Goal: Task Accomplishment & Management: Complete application form

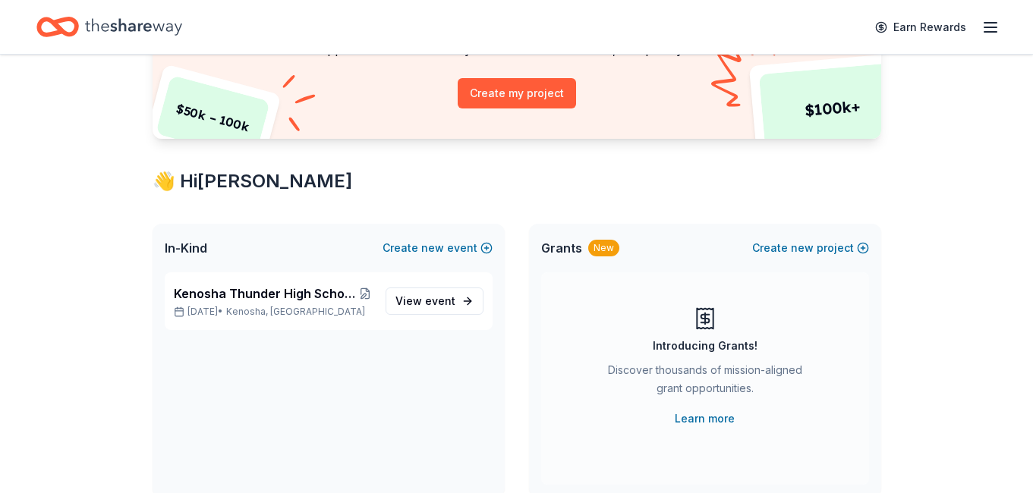
scroll to position [173, 0]
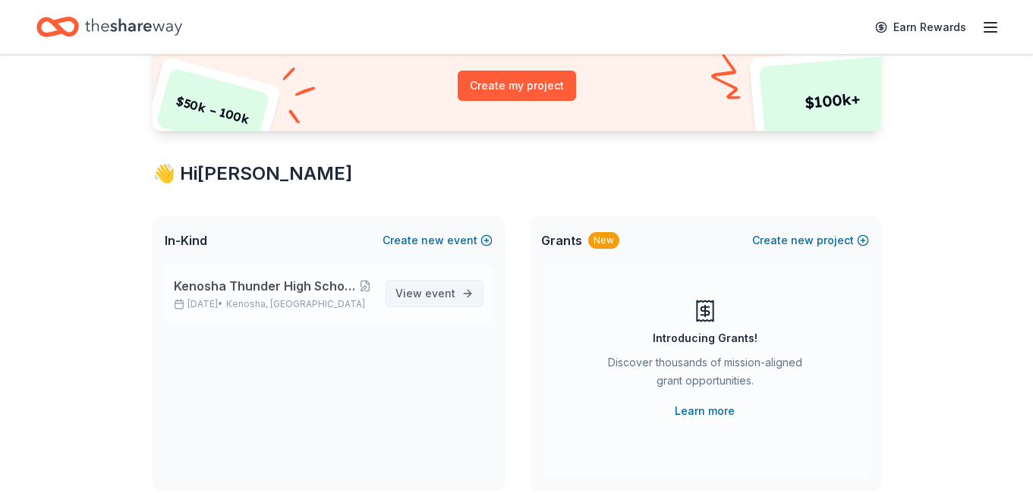
click at [417, 291] on span "View event" at bounding box center [425, 294] width 60 height 18
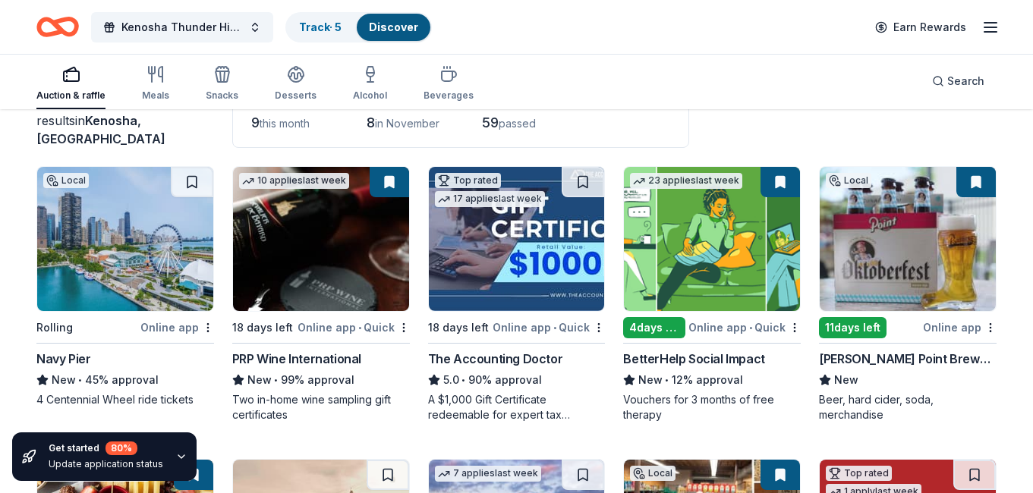
scroll to position [122, 0]
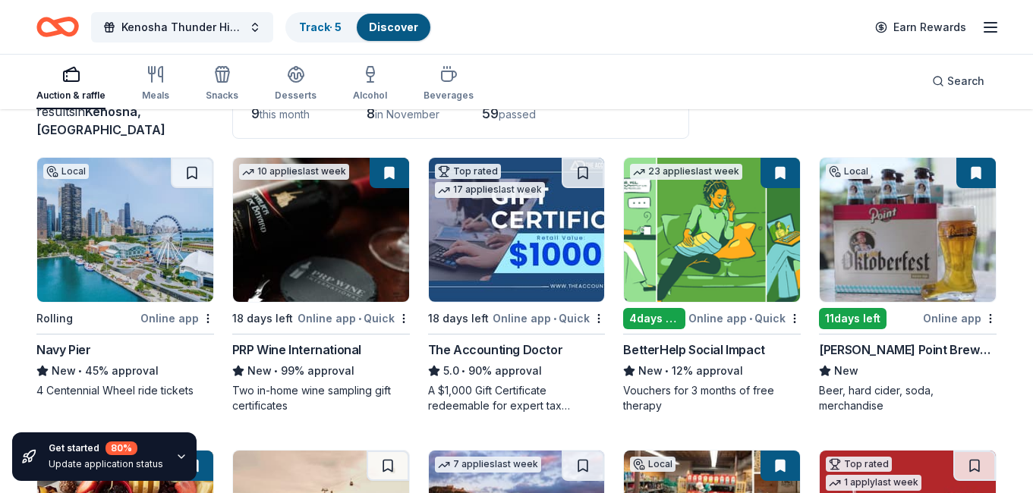
click at [388, 170] on button at bounding box center [389, 173] width 39 height 30
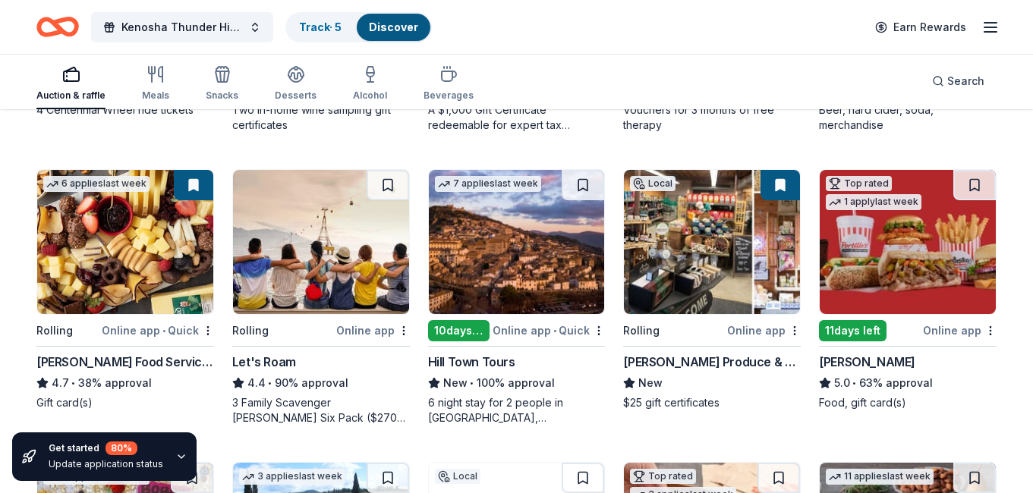
scroll to position [404, 0]
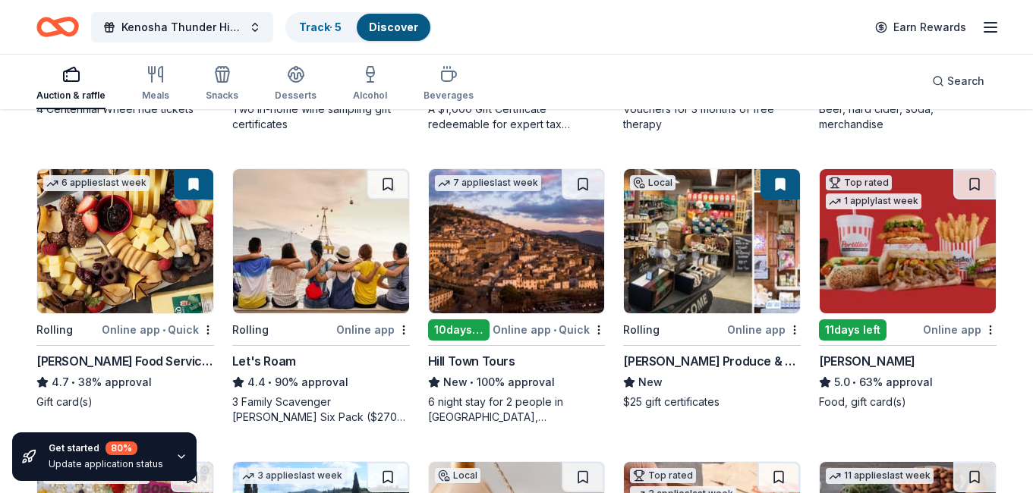
click at [331, 400] on div "3 Family Scavenger [PERSON_NAME] Six Pack ($270 Value), 2 Date Night Scavenger …" at bounding box center [321, 410] width 178 height 30
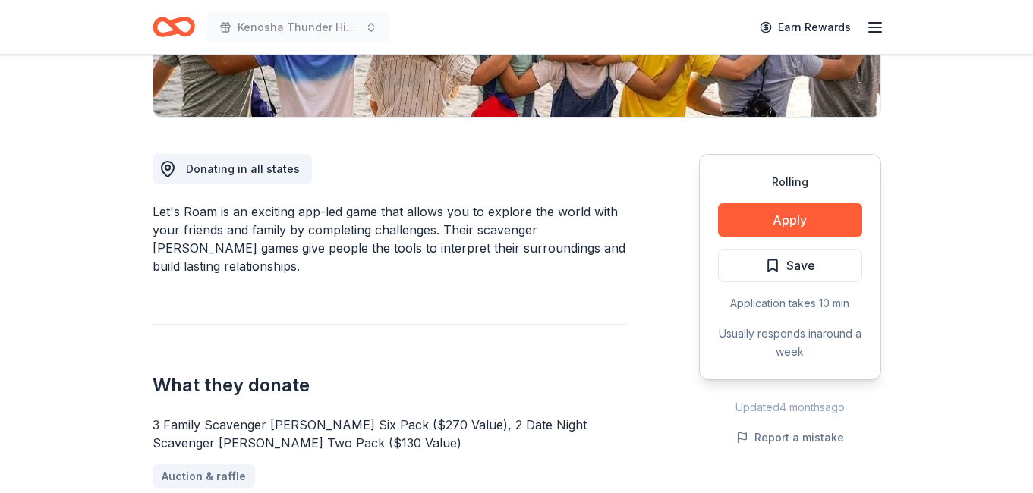
scroll to position [348, 0]
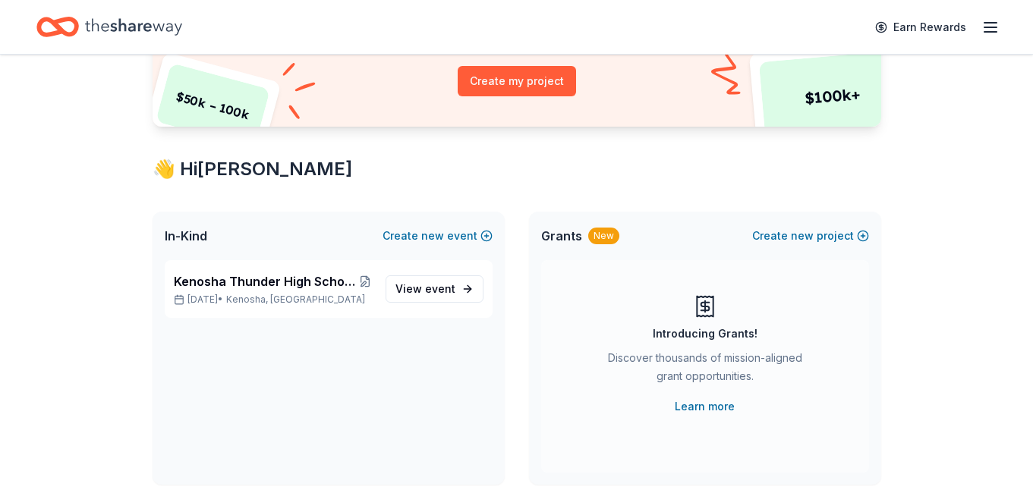
scroll to position [232, 0]
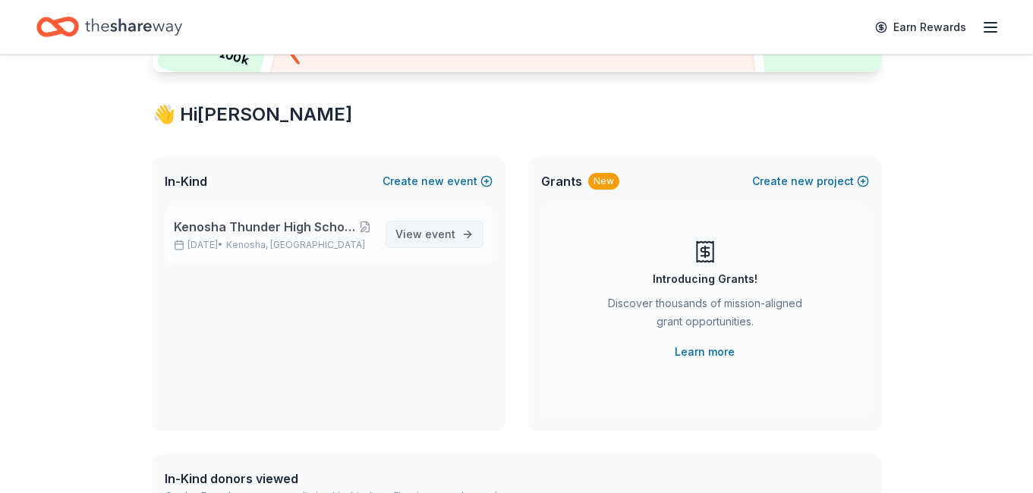
click at [416, 239] on span "View event" at bounding box center [425, 234] width 60 height 18
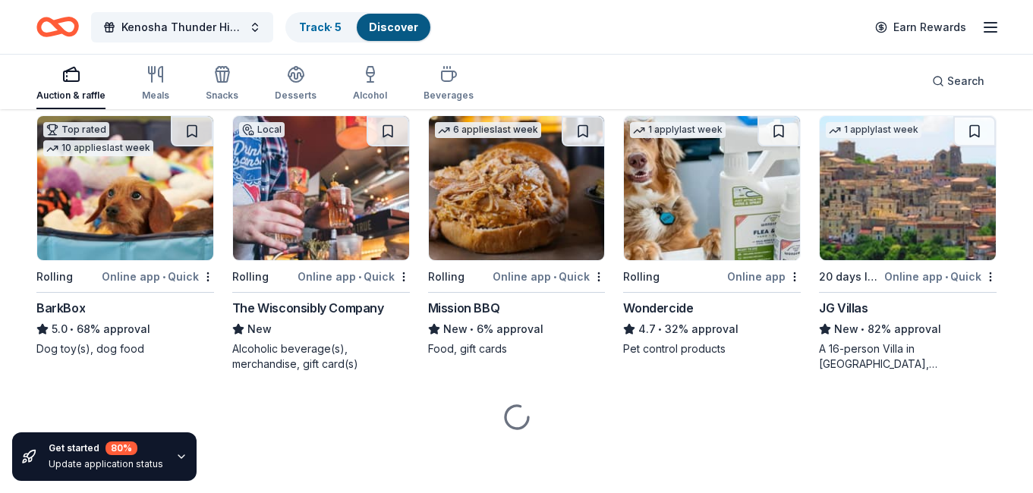
scroll to position [1043, 0]
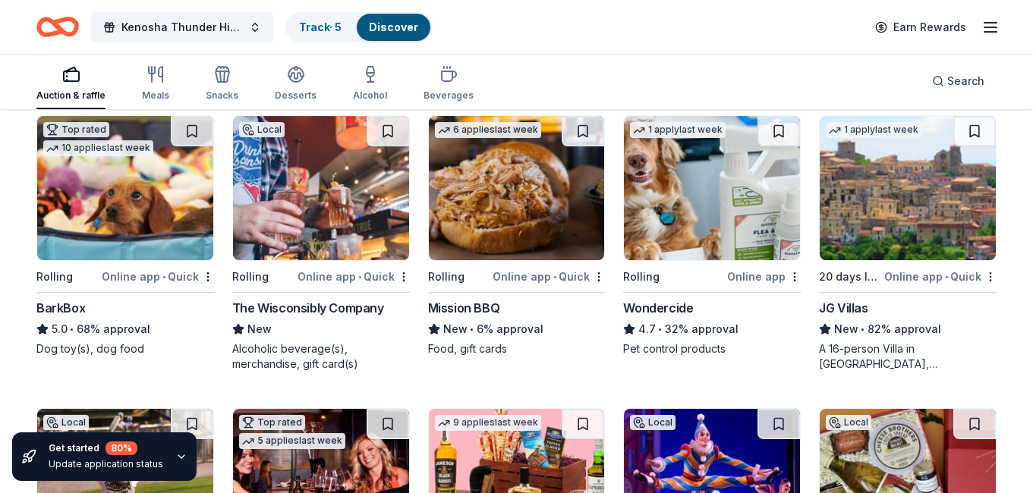
click at [74, 312] on div "BarkBox" at bounding box center [60, 308] width 49 height 18
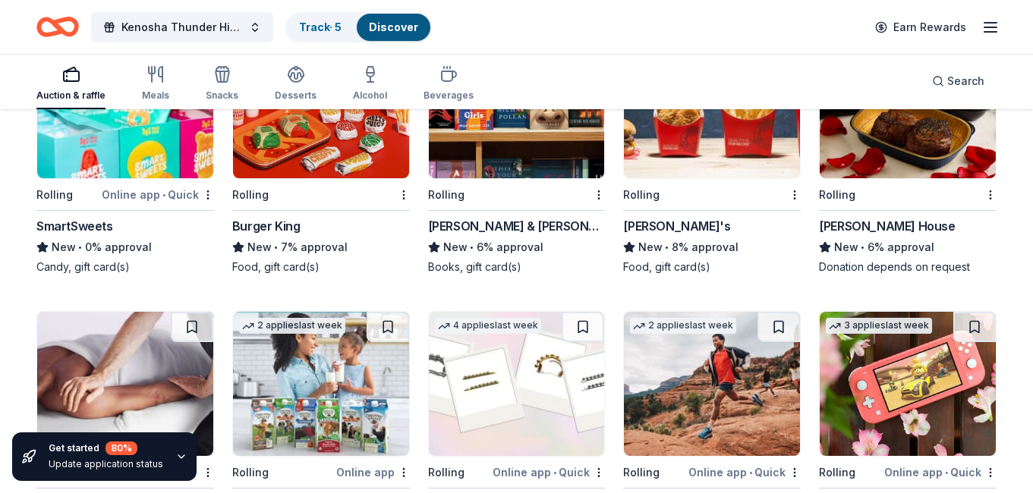
scroll to position [7212, 0]
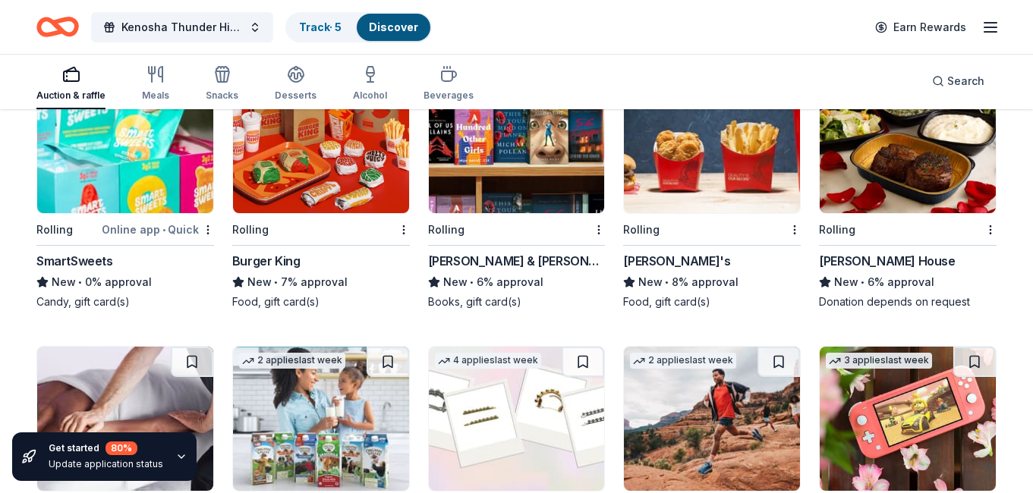
click at [66, 258] on div "SmartSweets" at bounding box center [74, 261] width 77 height 18
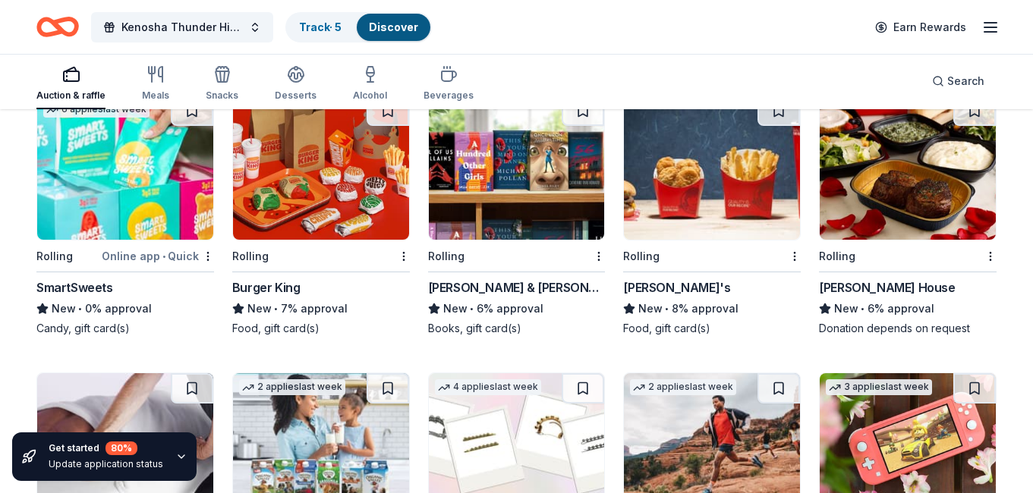
scroll to position [7189, 0]
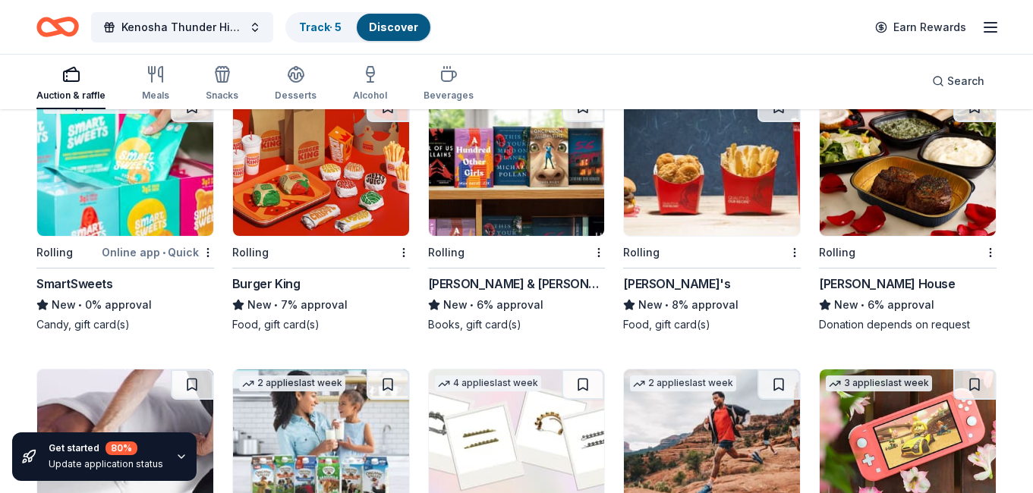
click at [358, 198] on img at bounding box center [321, 164] width 176 height 144
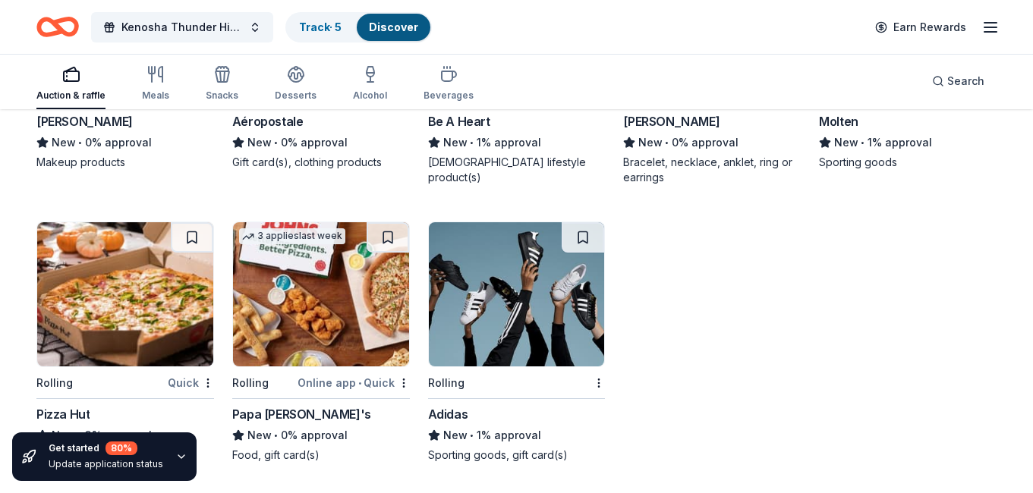
scroll to position [8203, 0]
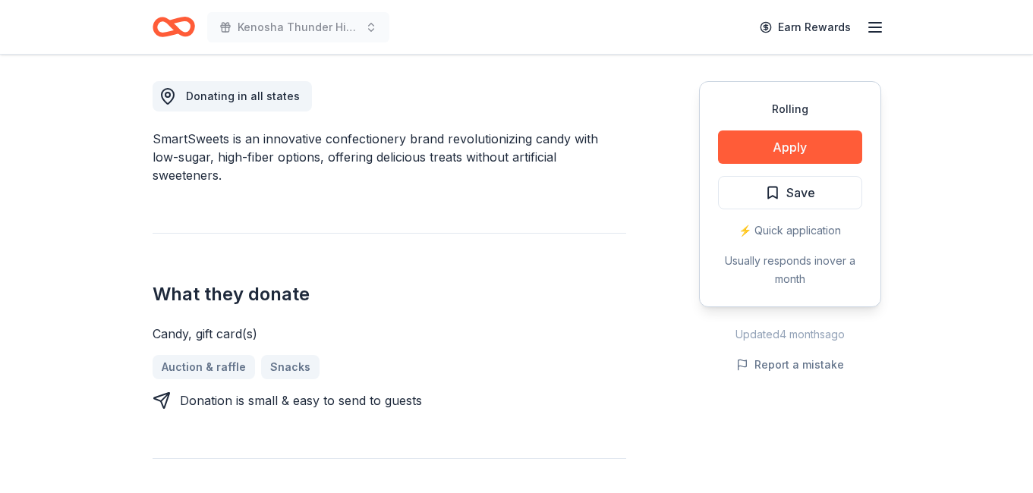
scroll to position [412, 0]
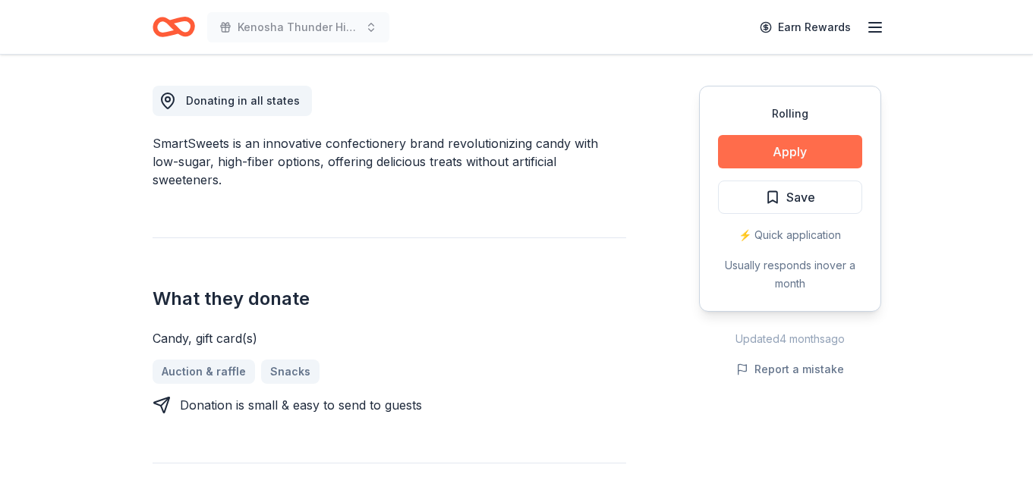
click at [745, 158] on button "Apply" at bounding box center [790, 151] width 144 height 33
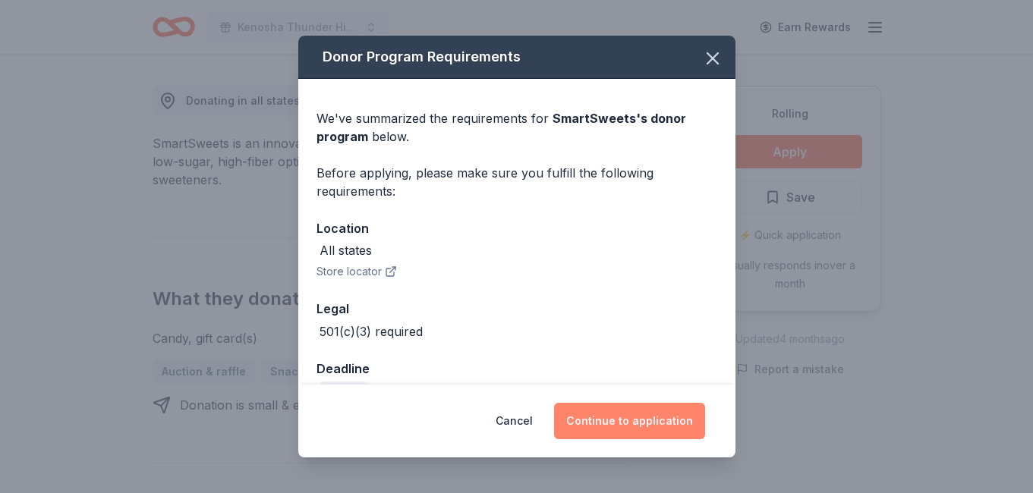
click at [605, 425] on button "Continue to application" at bounding box center [629, 421] width 151 height 36
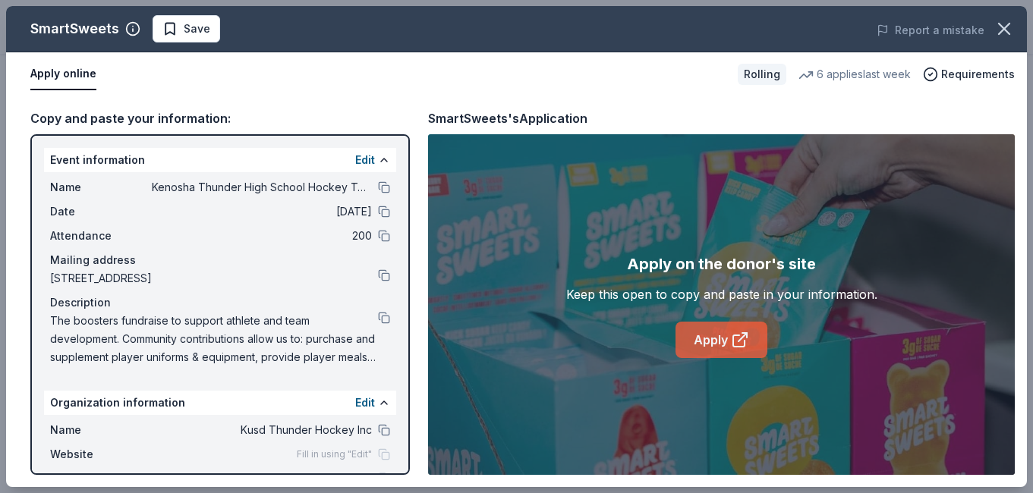
click at [715, 343] on link "Apply" at bounding box center [721, 340] width 92 height 36
click at [1003, 28] on icon "button" at bounding box center [1004, 29] width 11 height 11
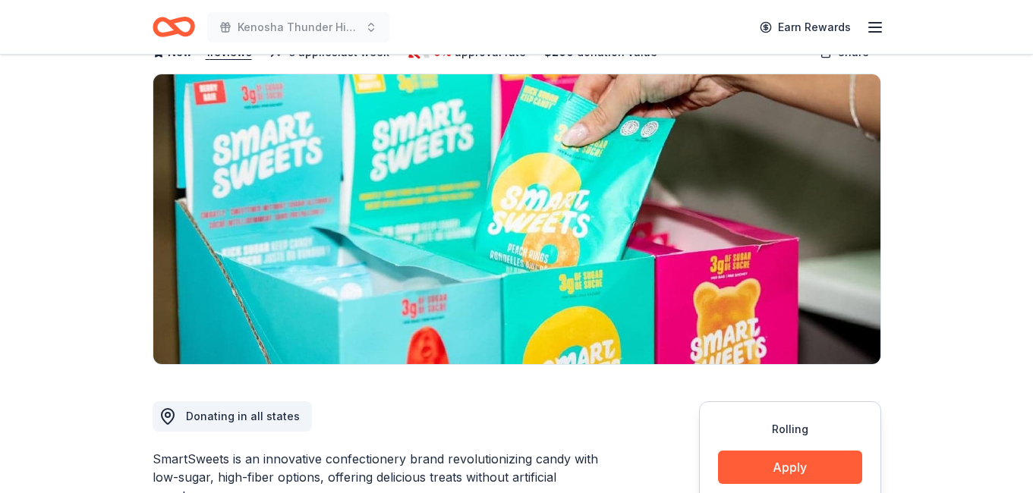
scroll to position [92, 0]
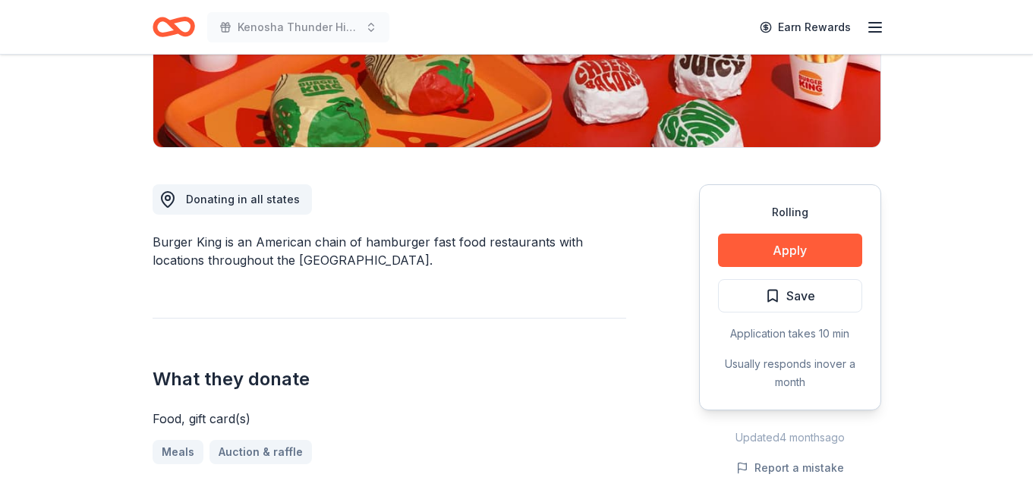
scroll to position [326, 0]
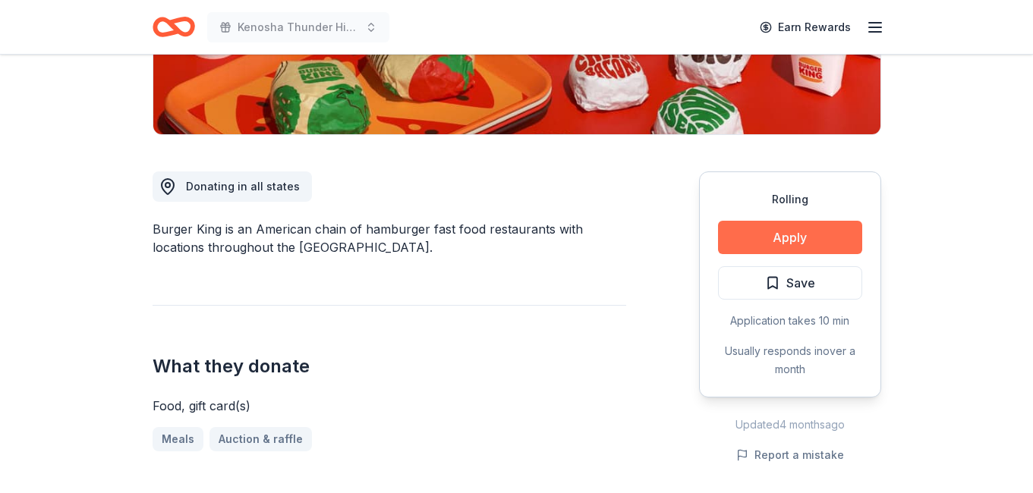
click at [743, 241] on button "Apply" at bounding box center [790, 237] width 144 height 33
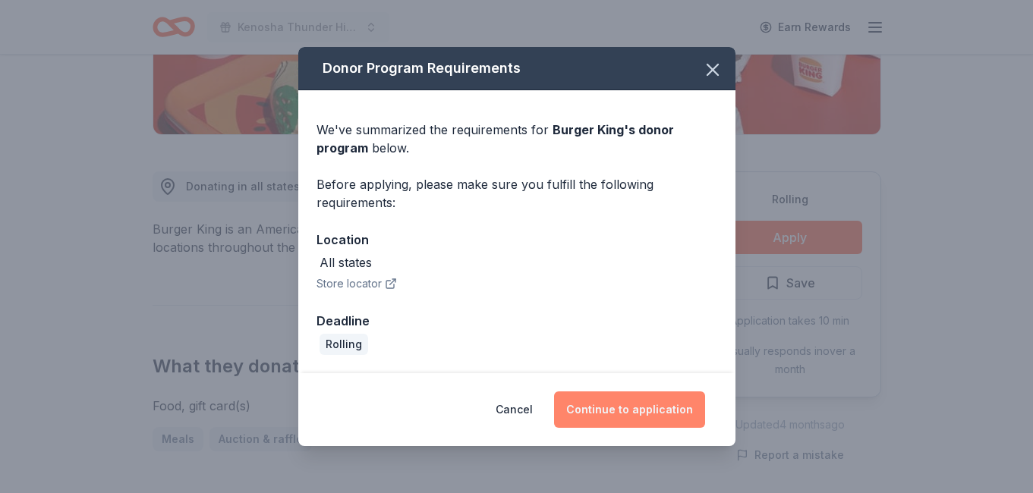
click at [603, 399] on button "Continue to application" at bounding box center [629, 410] width 151 height 36
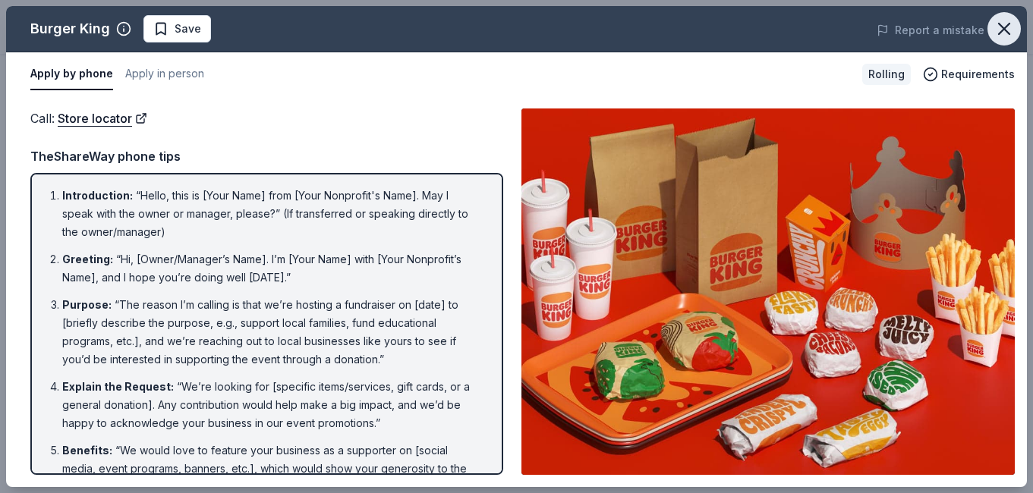
click at [997, 30] on icon "button" at bounding box center [1004, 28] width 21 height 21
